Goal: Information Seeking & Learning: Check status

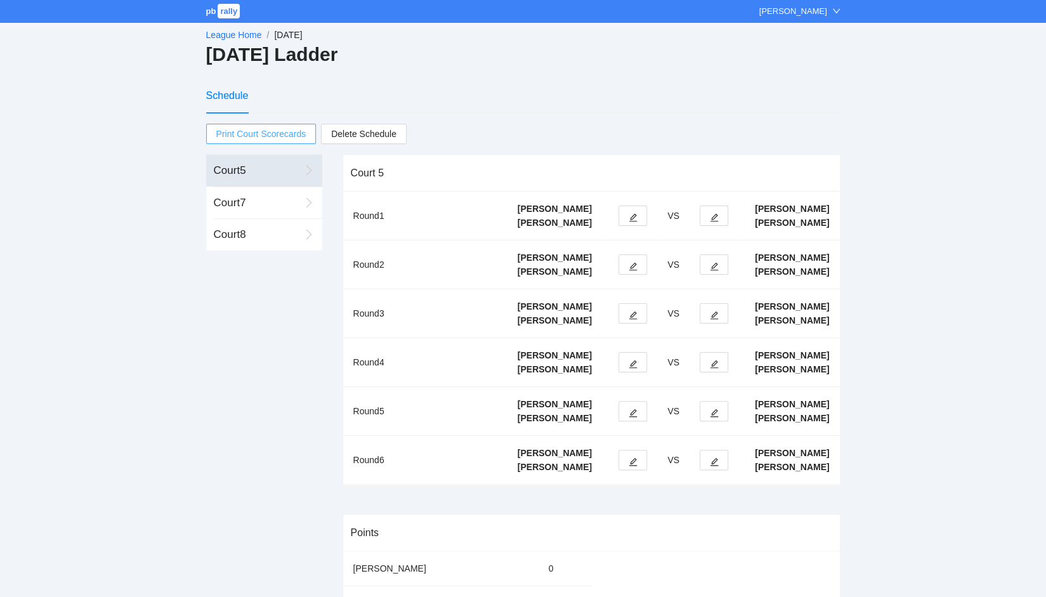
click at [243, 135] on span "Print Court Scorecards" at bounding box center [261, 133] width 90 height 19
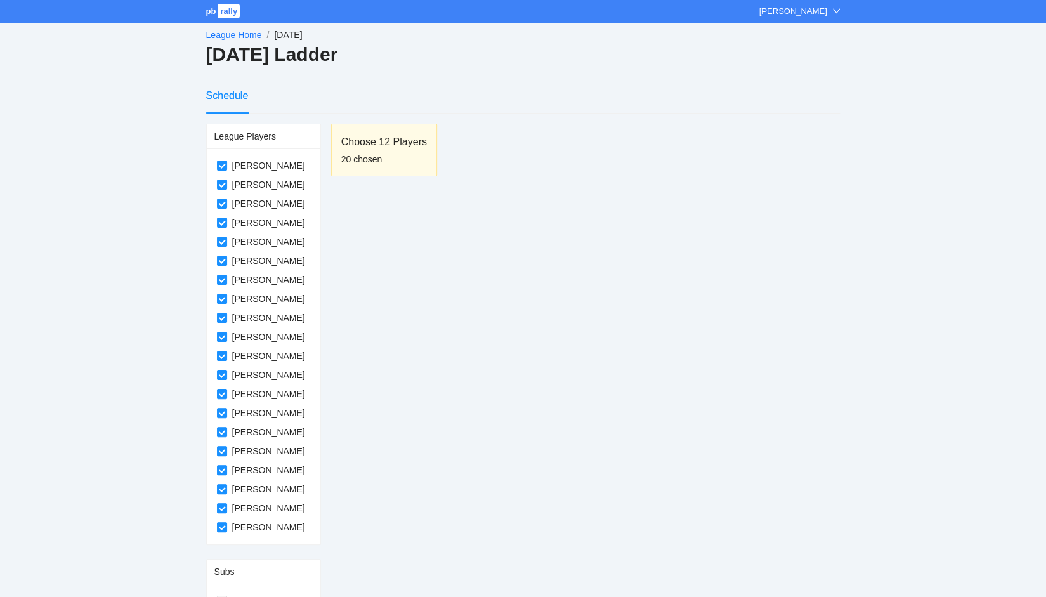
click at [225, 15] on span "rally" at bounding box center [228, 11] width 22 height 15
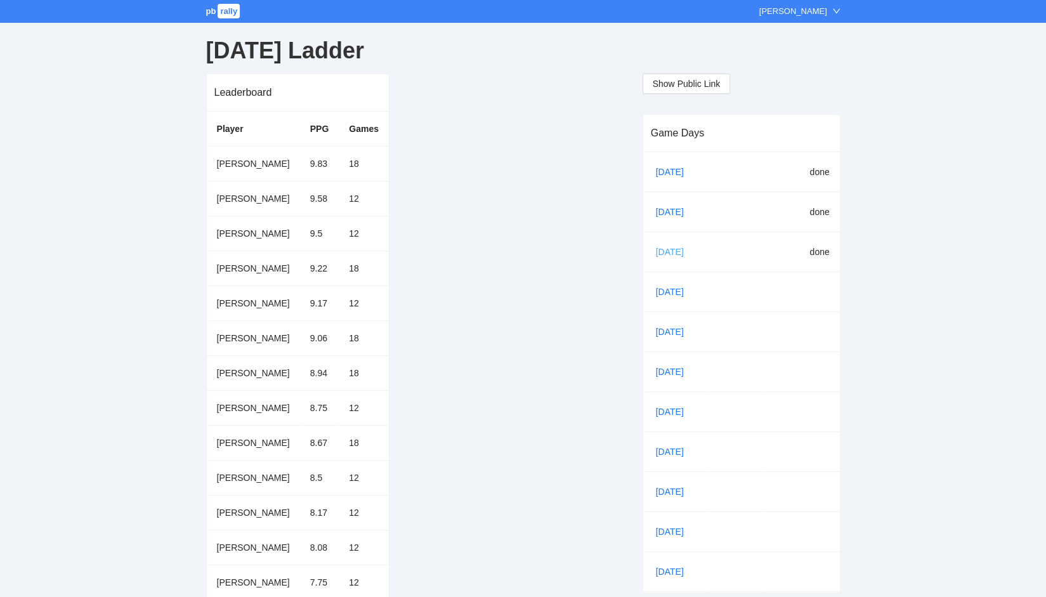
click at [663, 253] on link "[DATE]" at bounding box center [674, 251] width 43 height 19
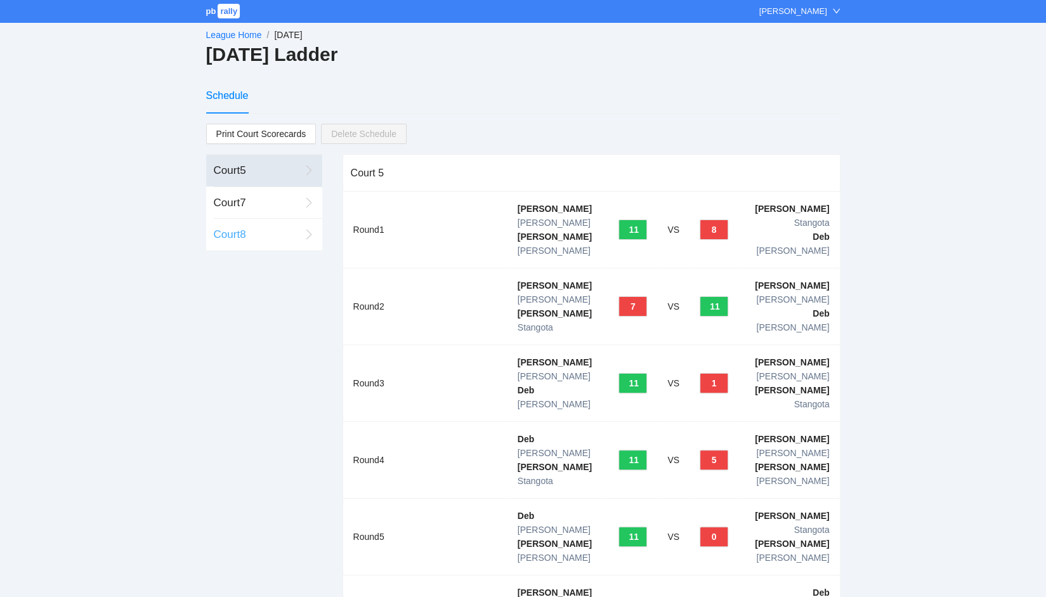
click at [233, 235] on div "Court 8" at bounding box center [257, 234] width 86 height 16
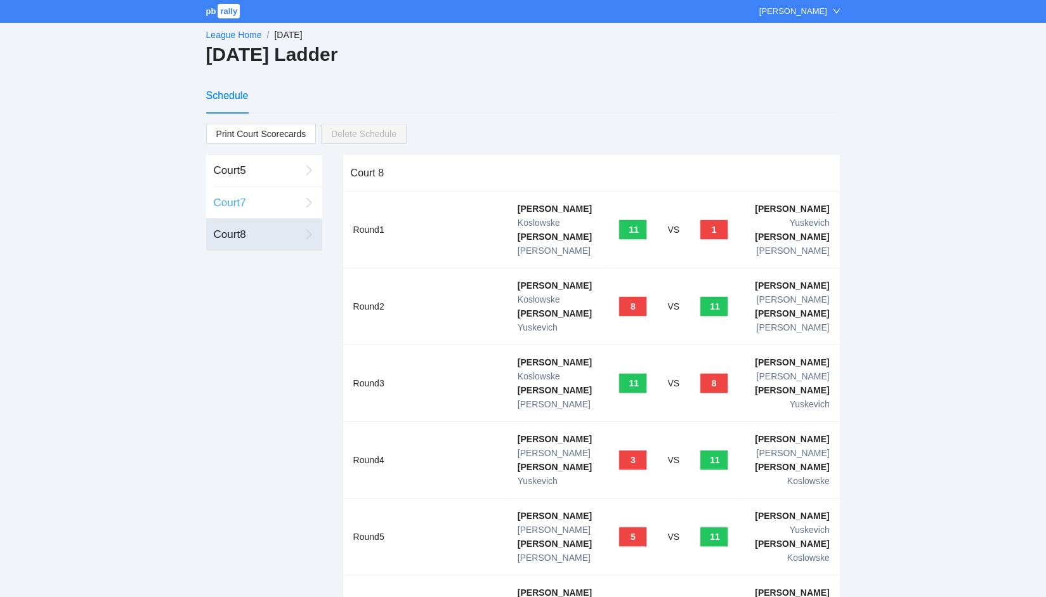
click at [234, 205] on div "Court 7" at bounding box center [257, 203] width 86 height 16
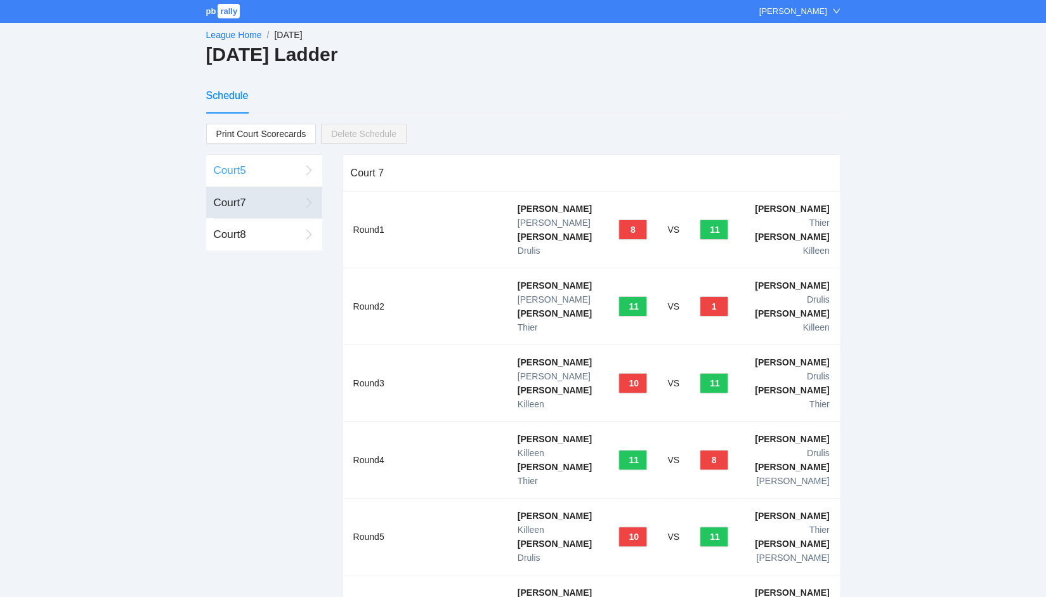
click at [231, 169] on div "Court 5" at bounding box center [257, 170] width 86 height 16
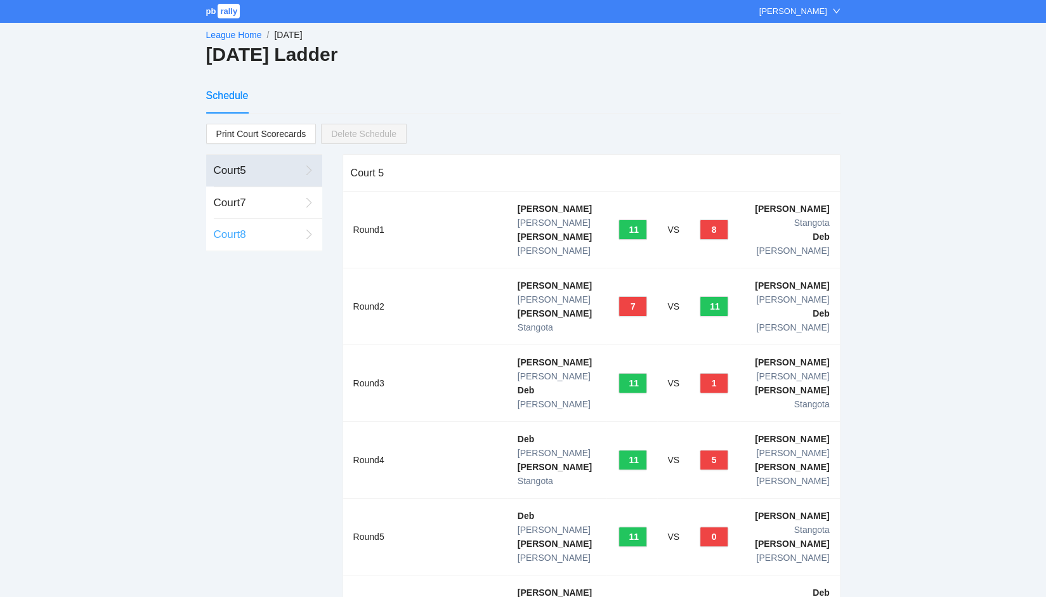
click at [241, 238] on div "Court 8" at bounding box center [257, 234] width 86 height 16
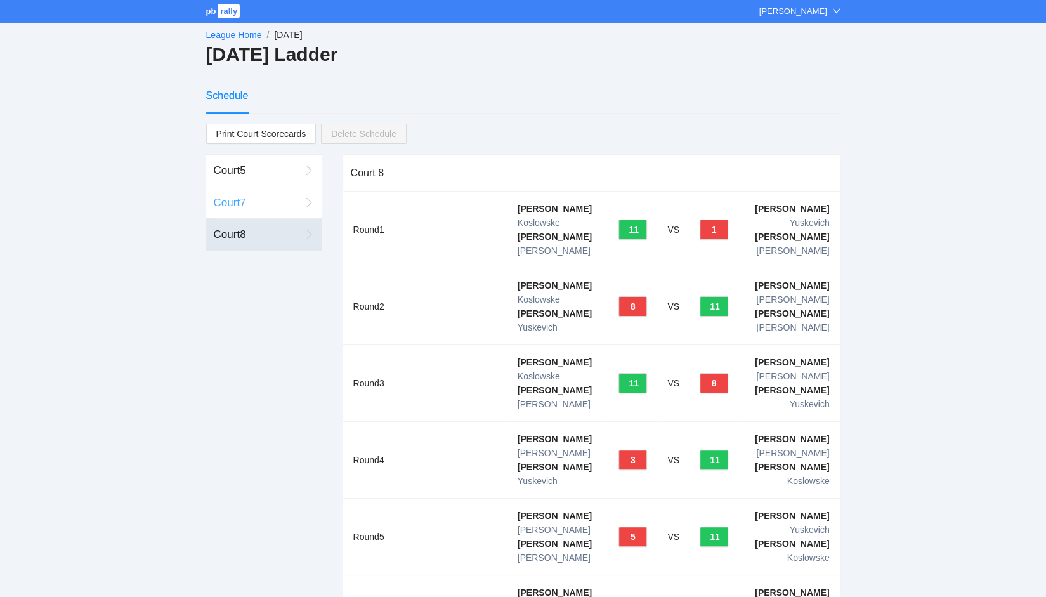
click at [242, 208] on div "Court 7" at bounding box center [257, 203] width 86 height 16
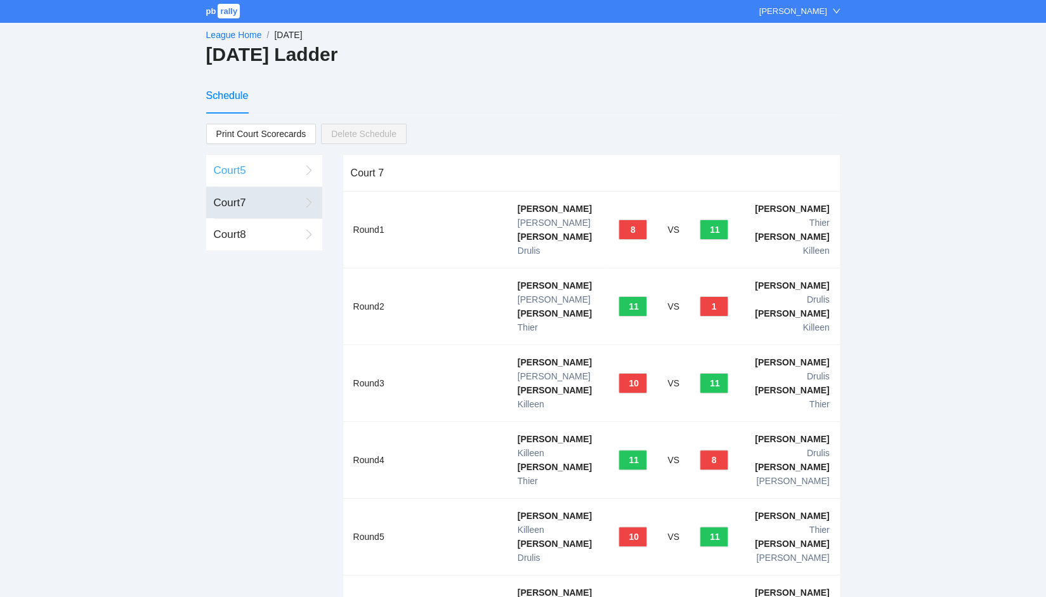
click at [249, 166] on div "Court 5" at bounding box center [257, 170] width 86 height 16
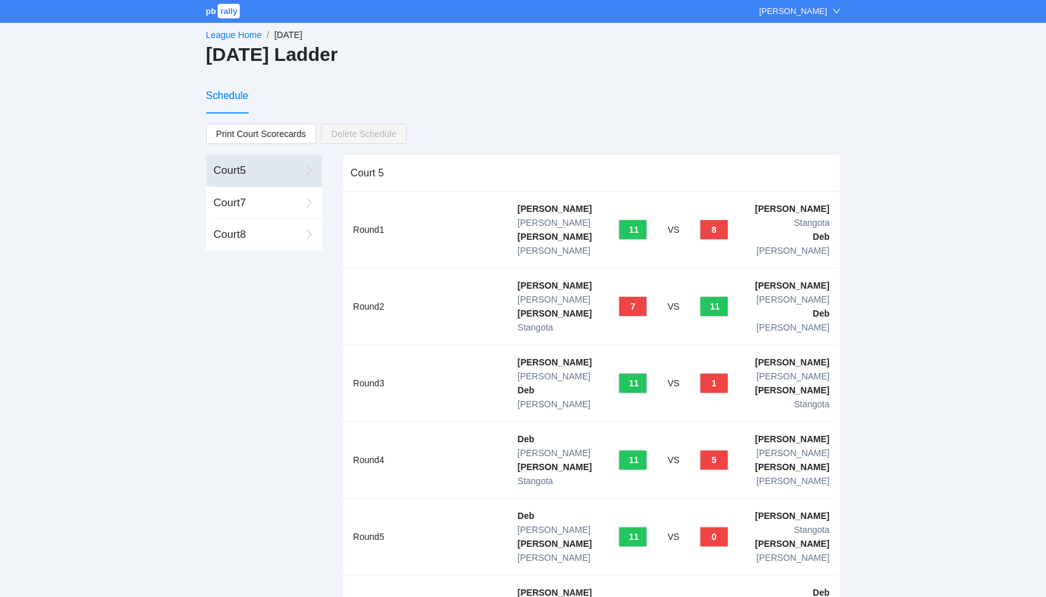
click at [234, 36] on link "League Home" at bounding box center [234, 35] width 56 height 10
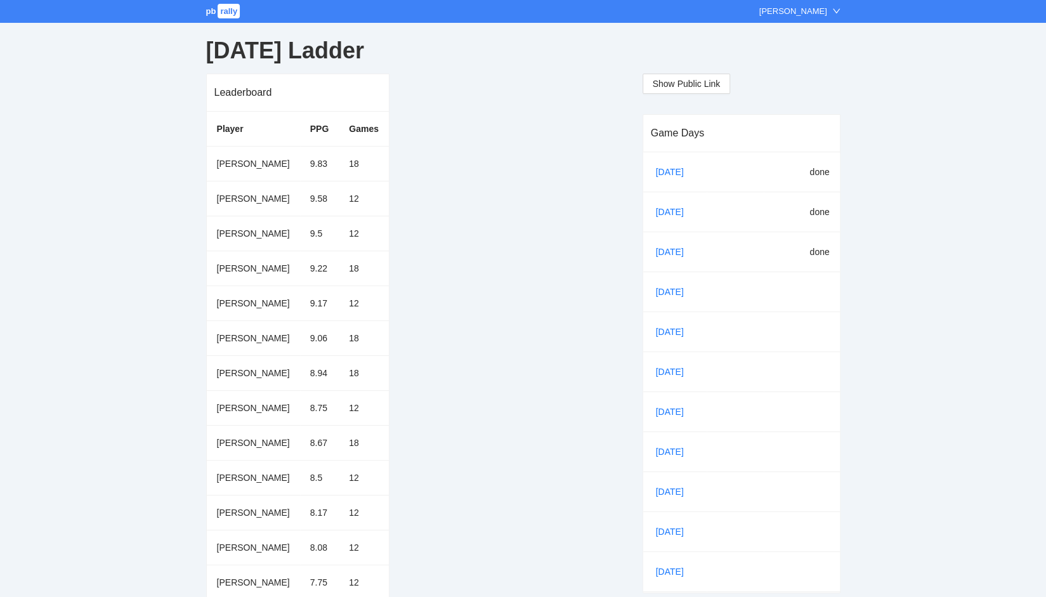
click at [539, 73] on div "[DATE] Ladder" at bounding box center [523, 51] width 634 height 46
click at [670, 290] on link "[DATE]" at bounding box center [674, 291] width 43 height 19
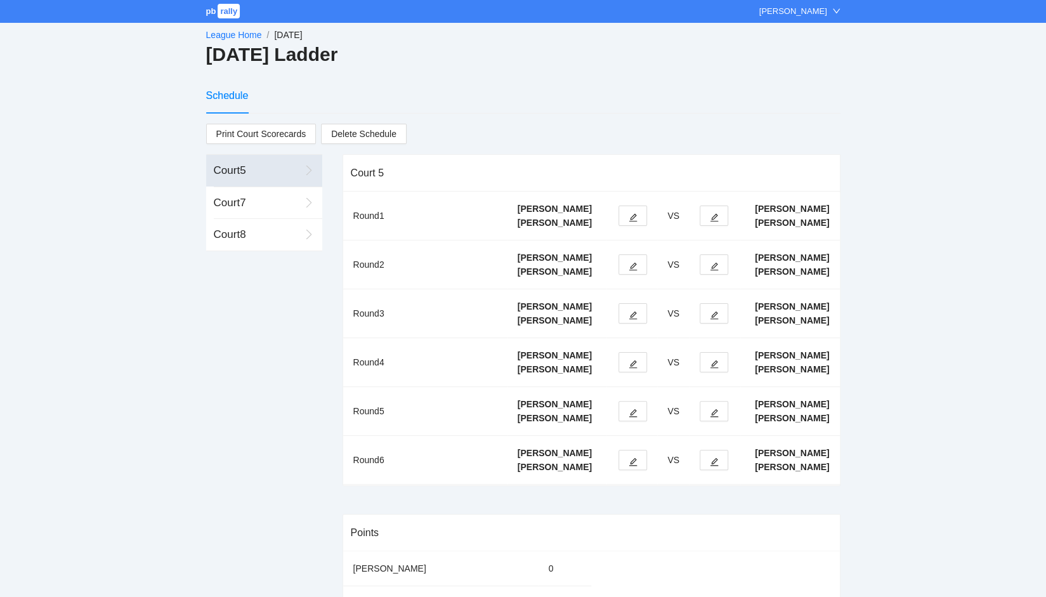
click at [227, 36] on link "League Home" at bounding box center [234, 35] width 56 height 10
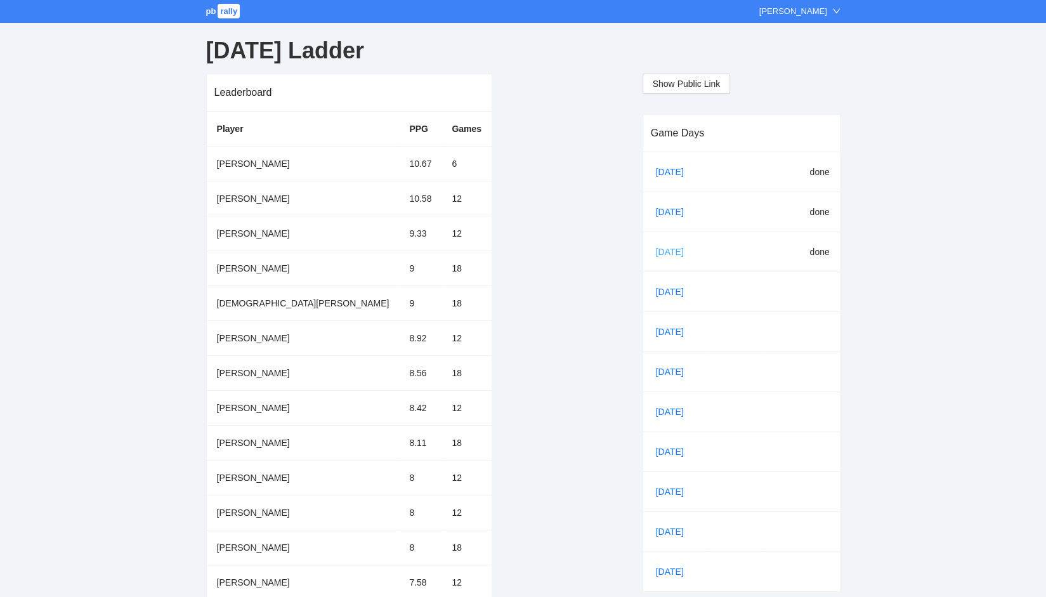
click at [671, 245] on link "Sep 29" at bounding box center [674, 251] width 43 height 19
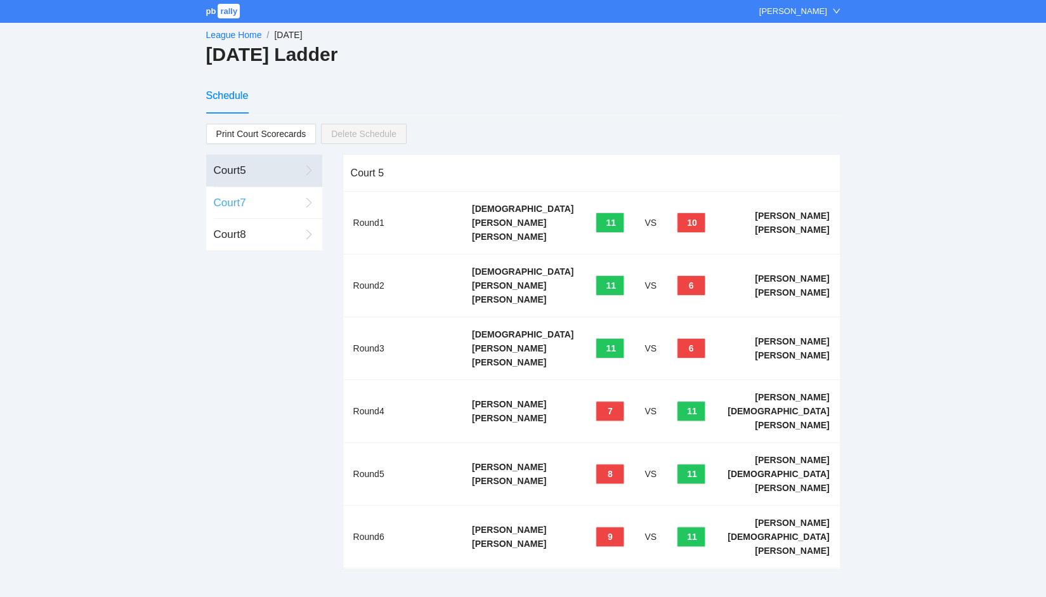
click at [248, 201] on div "Court 7" at bounding box center [257, 203] width 86 height 16
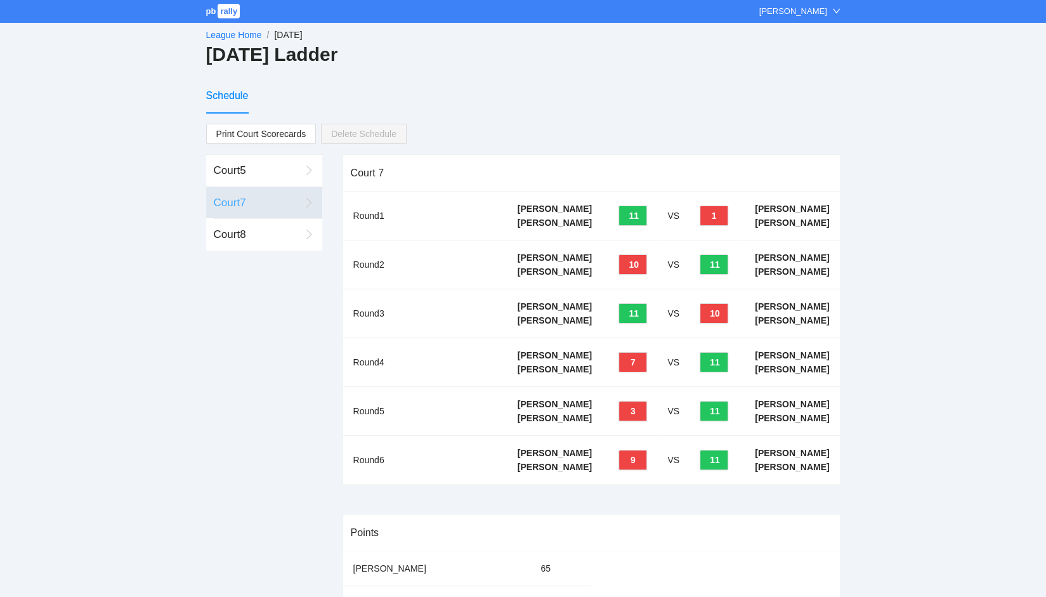
click at [248, 201] on div "Court 7" at bounding box center [257, 203] width 86 height 16
click at [249, 232] on div "Court 8" at bounding box center [257, 234] width 86 height 16
